Goal: Check status: Check status

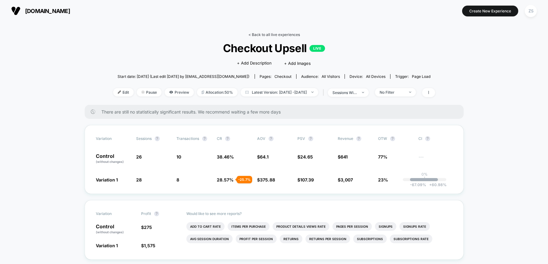
click at [258, 36] on link "< Back to all live experiences" at bounding box center [273, 34] width 51 height 5
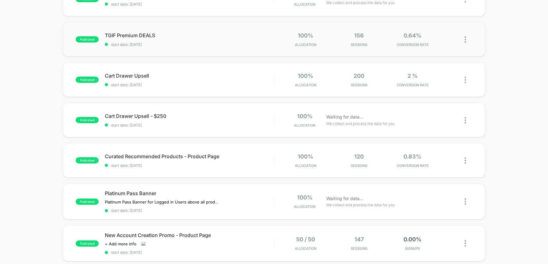
scroll to position [69, 0]
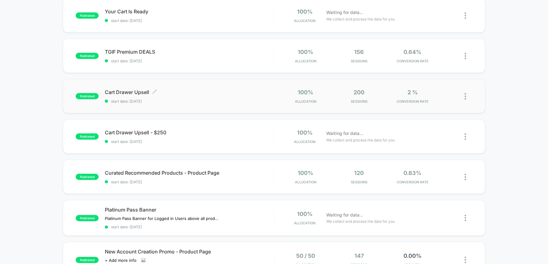
click at [194, 103] on span "start date: [DATE]" at bounding box center [189, 101] width 169 height 5
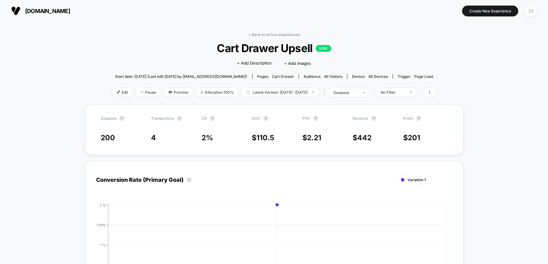
click at [261, 38] on div "< Back to all live experiences Cart Drawer Upsell LIVE Click to edit experience…" at bounding box center [274, 68] width 324 height 73
click at [261, 35] on link "< Back to all live experiences" at bounding box center [273, 34] width 51 height 5
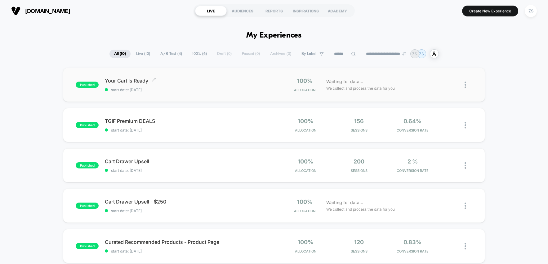
click at [237, 89] on span "start date: [DATE]" at bounding box center [189, 89] width 169 height 5
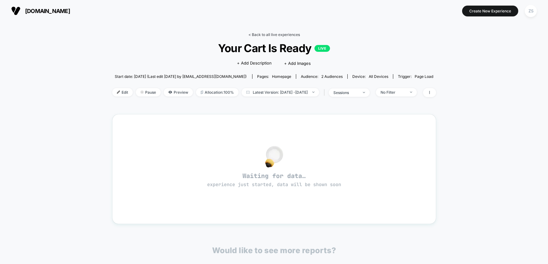
click at [270, 35] on link "< Back to all live experiences" at bounding box center [273, 34] width 51 height 5
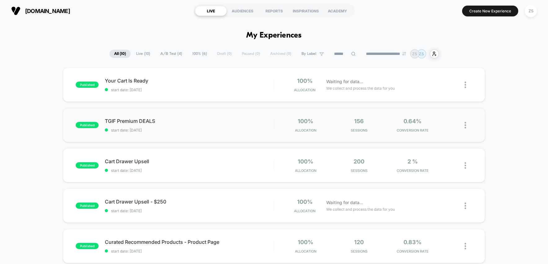
click at [250, 132] on span "start date: [DATE]" at bounding box center [189, 130] width 169 height 5
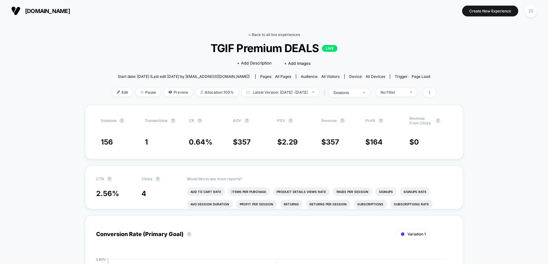
click at [267, 35] on link "< Back to all live experiences" at bounding box center [273, 34] width 51 height 5
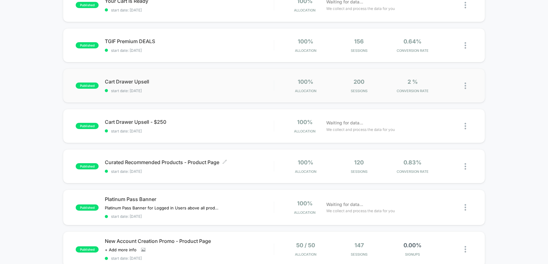
scroll to position [80, 0]
click at [264, 165] on div "Curated Recommended Products - Product Page Click to edit experience details Cl…" at bounding box center [189, 166] width 169 height 15
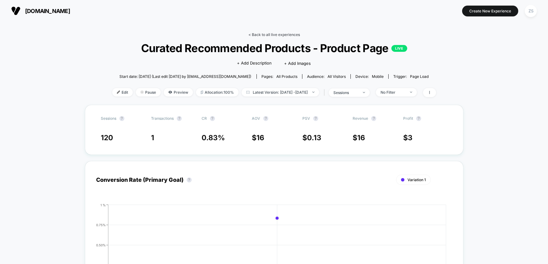
click at [252, 34] on link "< Back to all live experiences" at bounding box center [273, 34] width 51 height 5
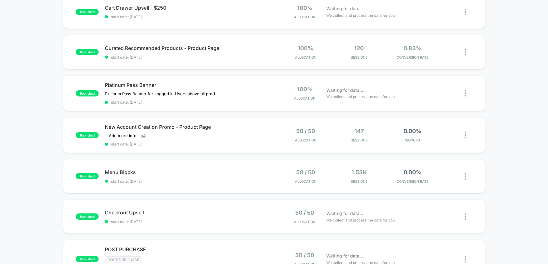
scroll to position [197, 0]
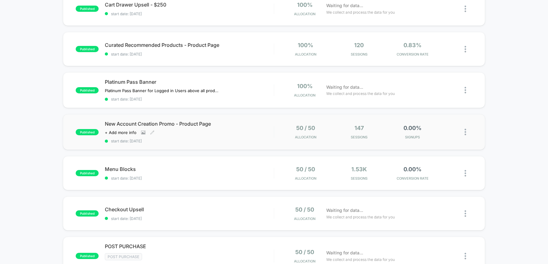
click at [269, 131] on div "New Account Creation Promo - Product Page Click to view images Click to edit ex…" at bounding box center [189, 132] width 169 height 23
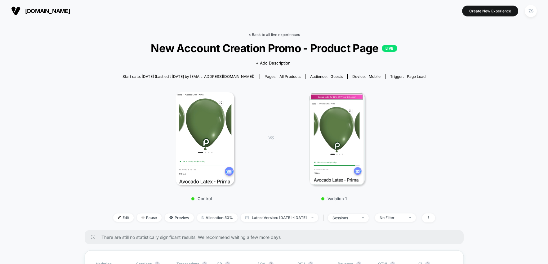
click at [263, 34] on link "< Back to all live experiences" at bounding box center [273, 34] width 51 height 5
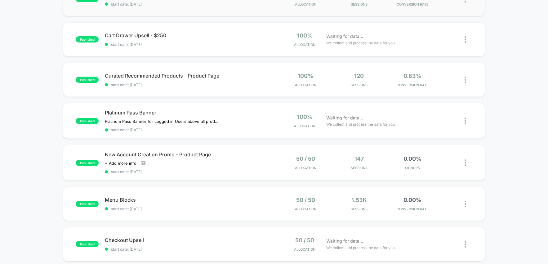
scroll to position [167, 0]
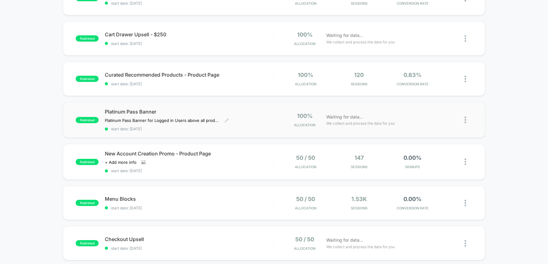
click at [258, 124] on div "Platinum Pass Banner Platinum Pass Banner for Logged in Users above all product…" at bounding box center [189, 120] width 169 height 23
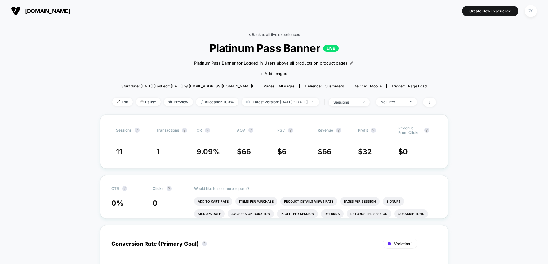
click at [263, 35] on link "< Back to all live experiences" at bounding box center [273, 34] width 51 height 5
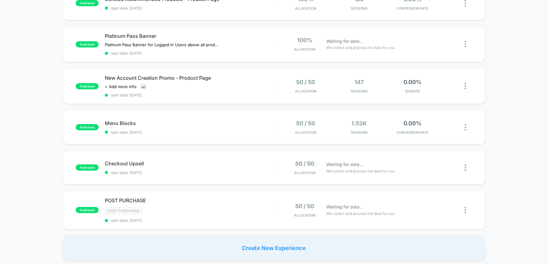
scroll to position [244, 0]
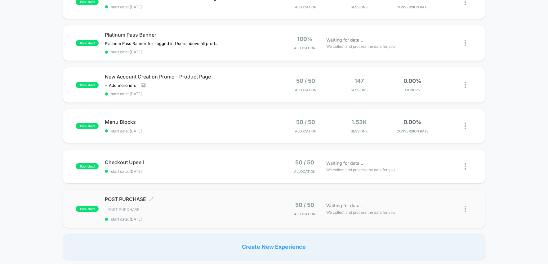
click at [233, 211] on div "Post Purchase" at bounding box center [189, 209] width 169 height 7
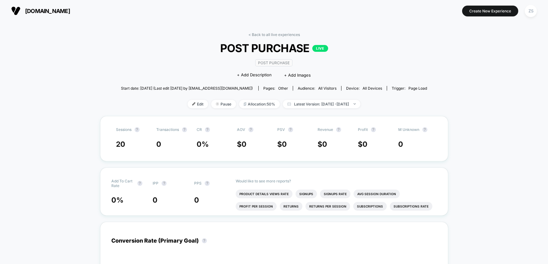
click at [254, 34] on link "< Back to all live experiences" at bounding box center [273, 34] width 51 height 5
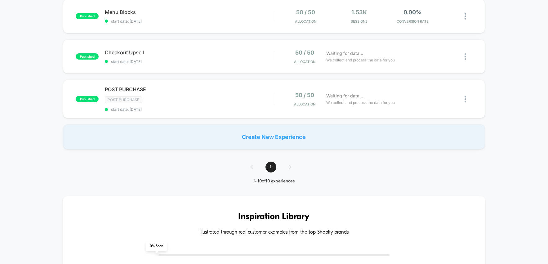
scroll to position [365, 0]
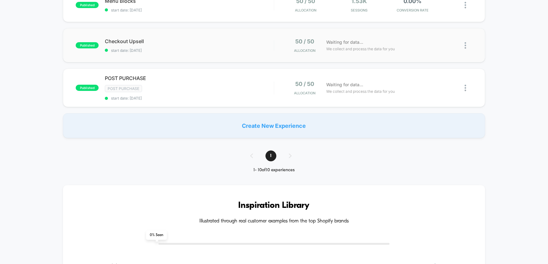
click at [269, 51] on span "start date: [DATE]" at bounding box center [189, 50] width 169 height 5
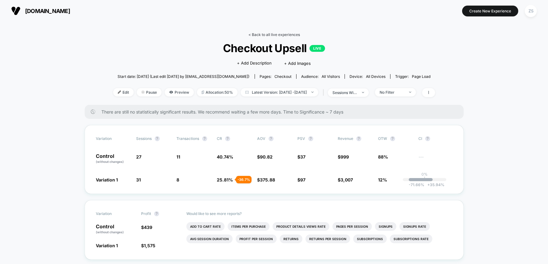
click at [268, 34] on link "< Back to all live experiences" at bounding box center [273, 34] width 51 height 5
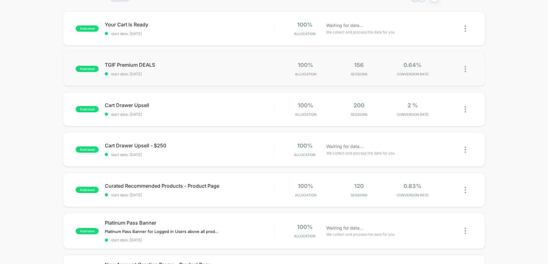
scroll to position [58, 0]
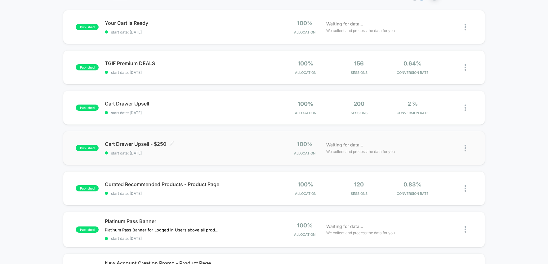
click at [263, 148] on div "Cart Drawer Upsell - $250 Click to edit experience details Click to edit experi…" at bounding box center [189, 148] width 169 height 15
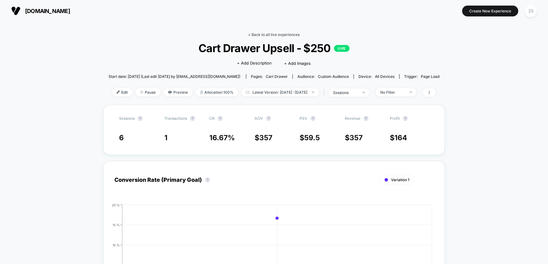
click at [262, 36] on link "< Back to all live experiences" at bounding box center [273, 34] width 51 height 5
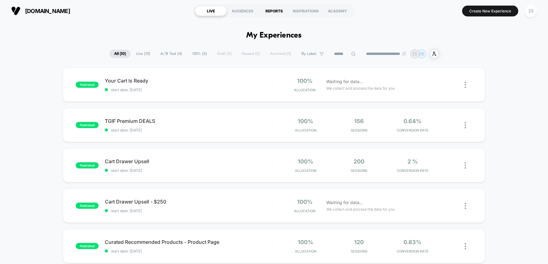
click at [271, 11] on div "REPORTS" at bounding box center [274, 11] width 32 height 10
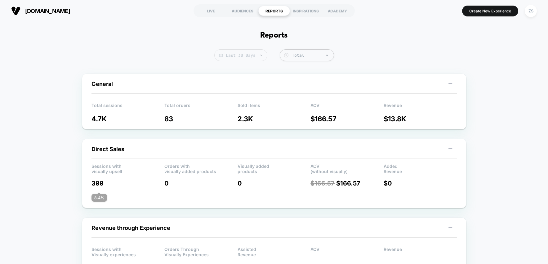
click at [252, 56] on span "Last 30 Days" at bounding box center [240, 55] width 53 height 12
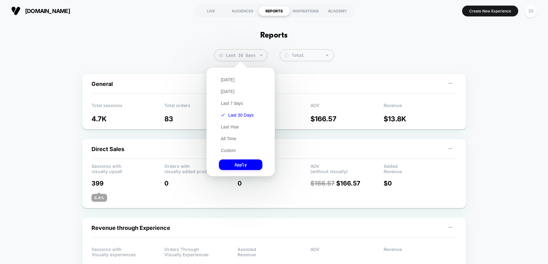
click at [244, 79] on div "[DATE] [DATE] Last 7 days Last 30 Days Last Year All Time Custom Apply" at bounding box center [241, 122] width 62 height 102
click at [229, 79] on button "[DATE]" at bounding box center [227, 80] width 17 height 6
click at [244, 165] on button "Apply" at bounding box center [240, 164] width 43 height 11
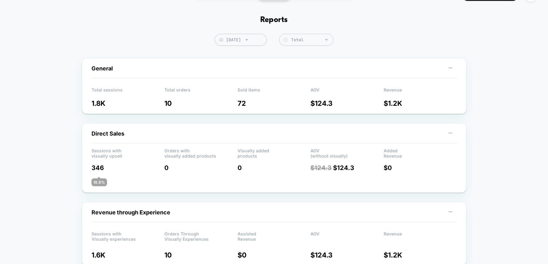
scroll to position [14, 0]
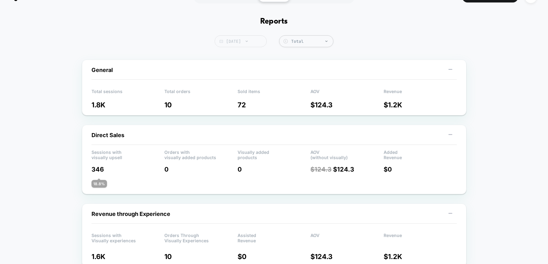
click at [246, 41] on span "[DATE]" at bounding box center [241, 41] width 52 height 12
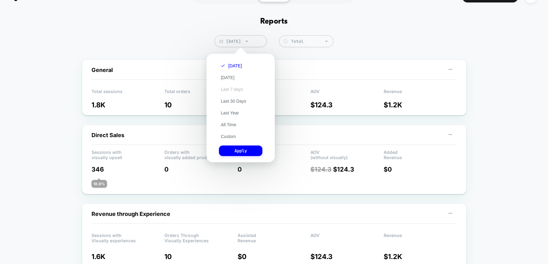
click at [238, 90] on button "Last 7 days" at bounding box center [232, 89] width 26 height 6
click at [242, 151] on button "Apply" at bounding box center [240, 150] width 43 height 11
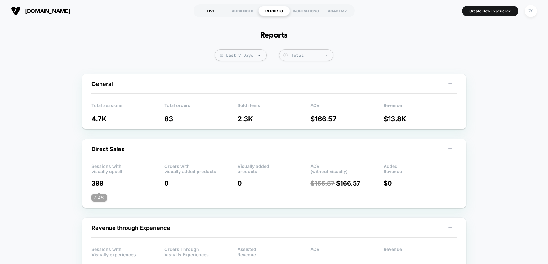
click at [210, 12] on div "LIVE" at bounding box center [211, 11] width 32 height 10
